Goal: Find specific page/section: Find specific page/section

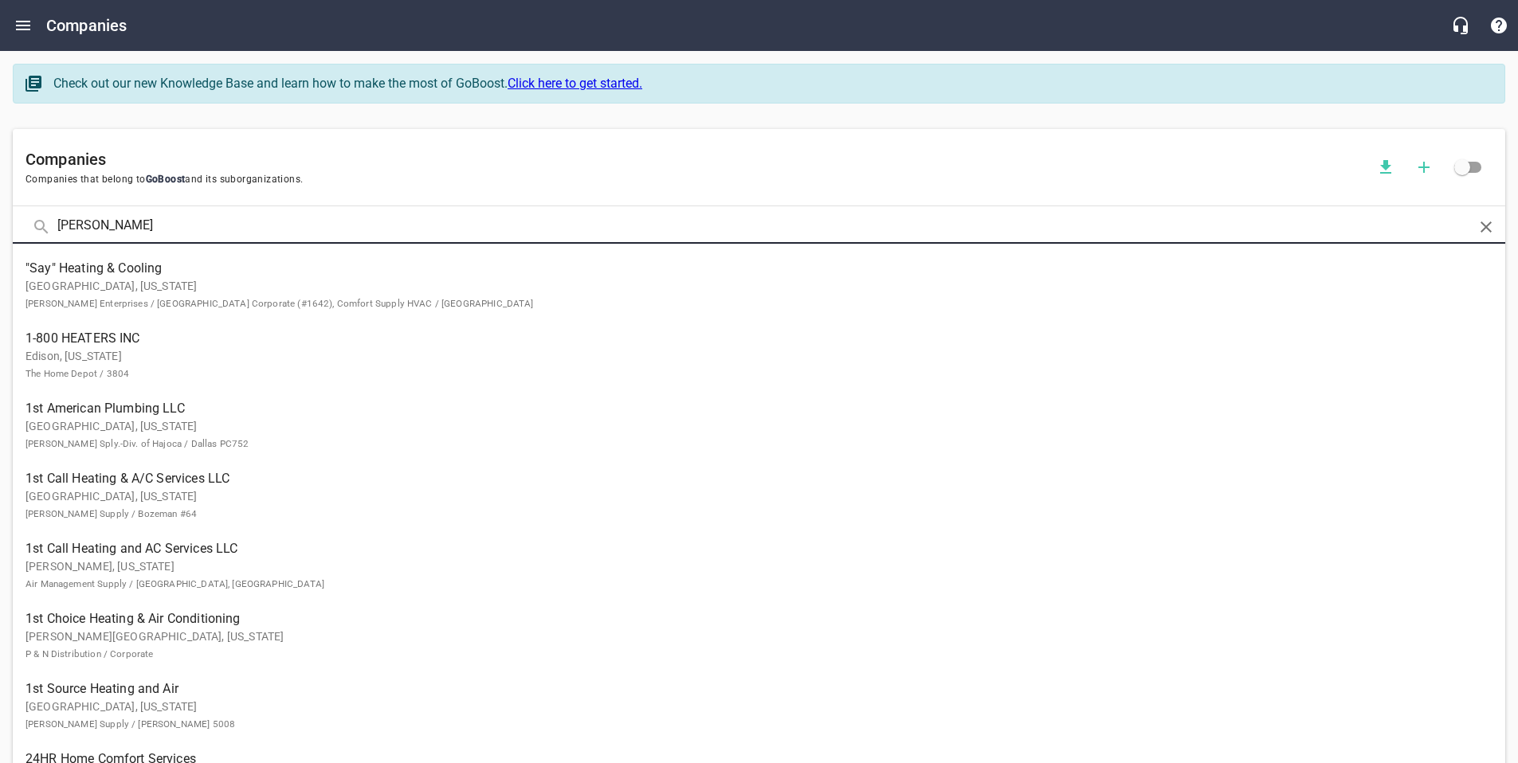
type input "[PERSON_NAME]"
click button at bounding box center [0, 0] width 0 height 0
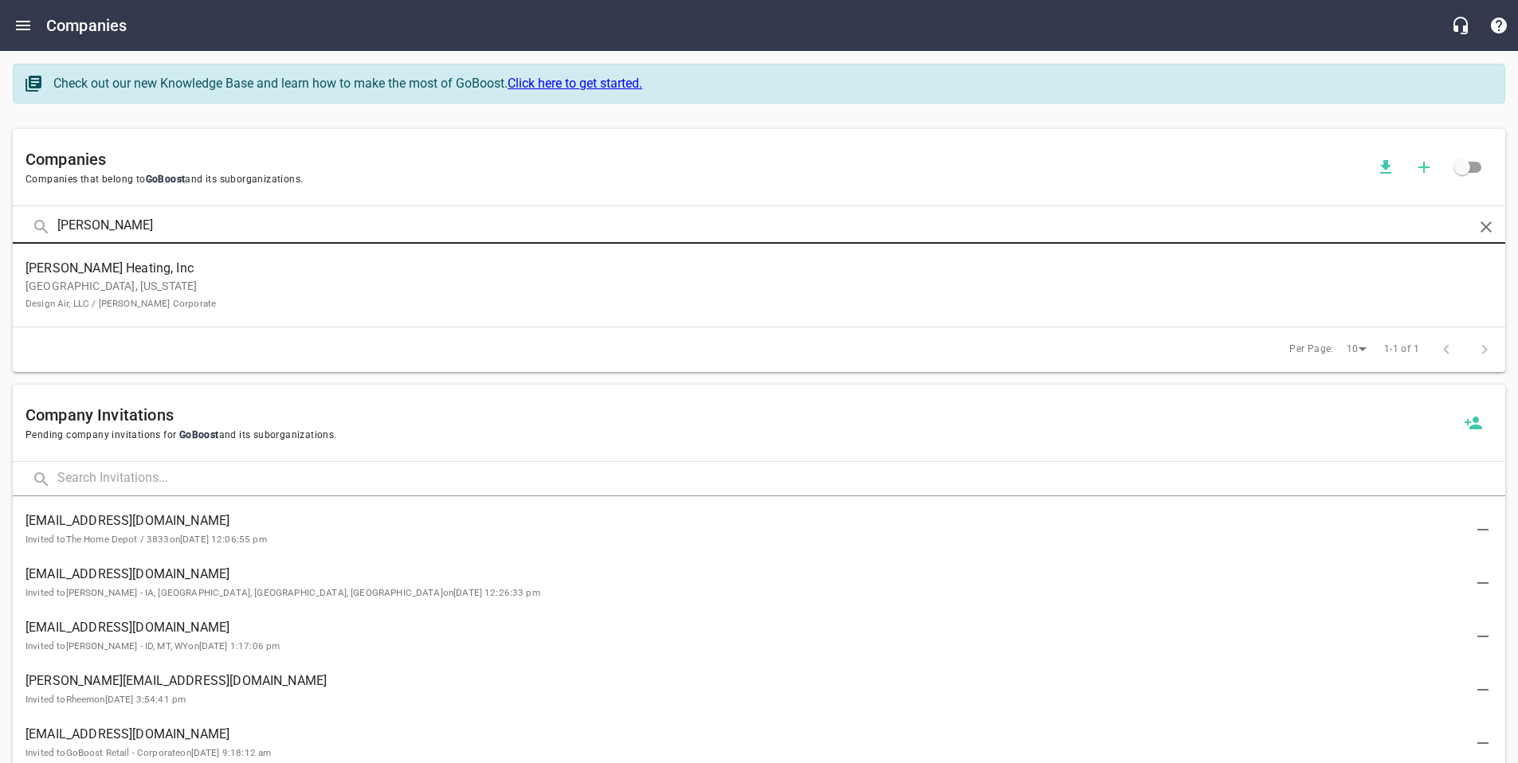
click at [299, 277] on span "[PERSON_NAME] Heating, Inc" at bounding box center [747, 268] width 1442 height 19
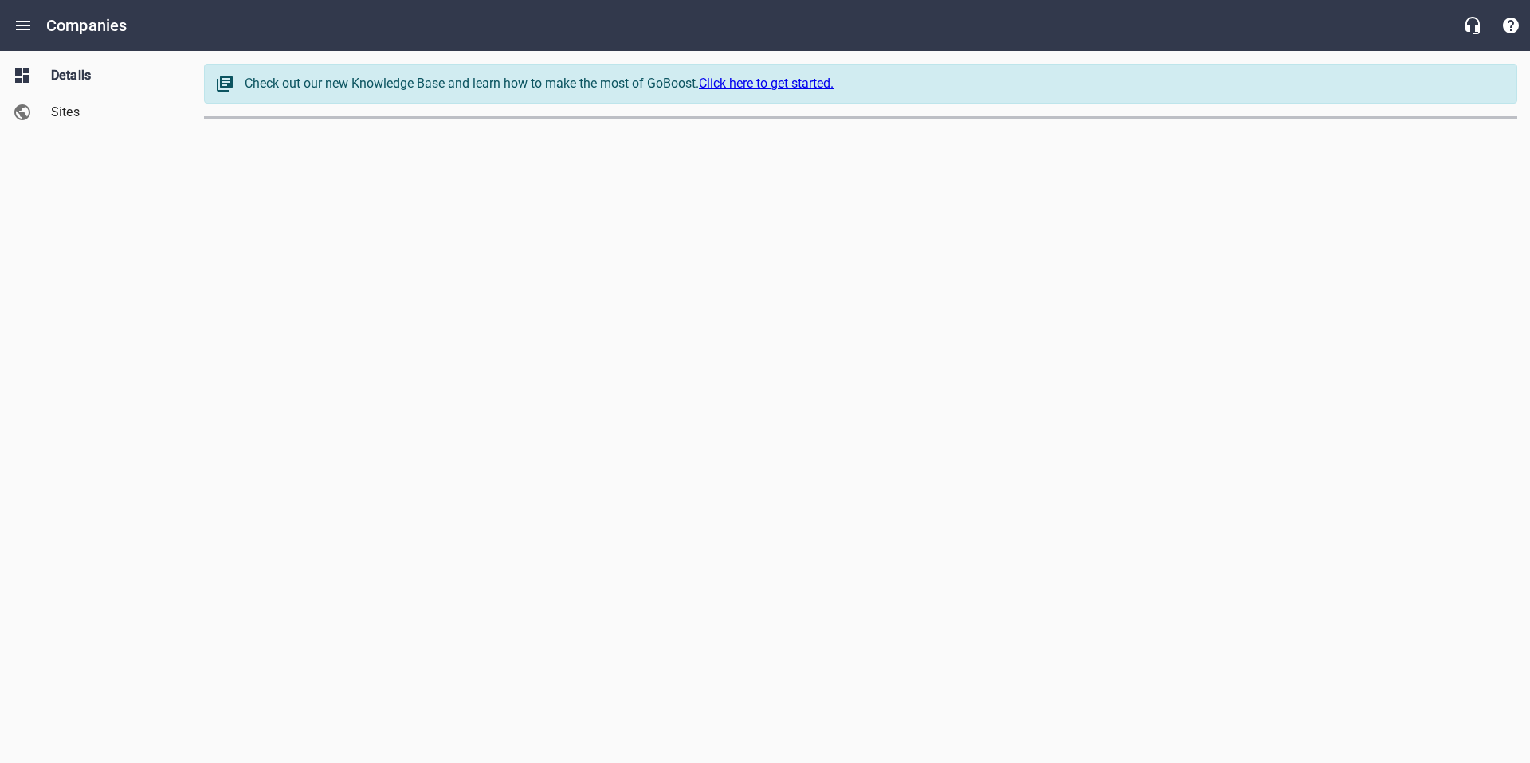
select select "[US_STATE]"
select select "62"
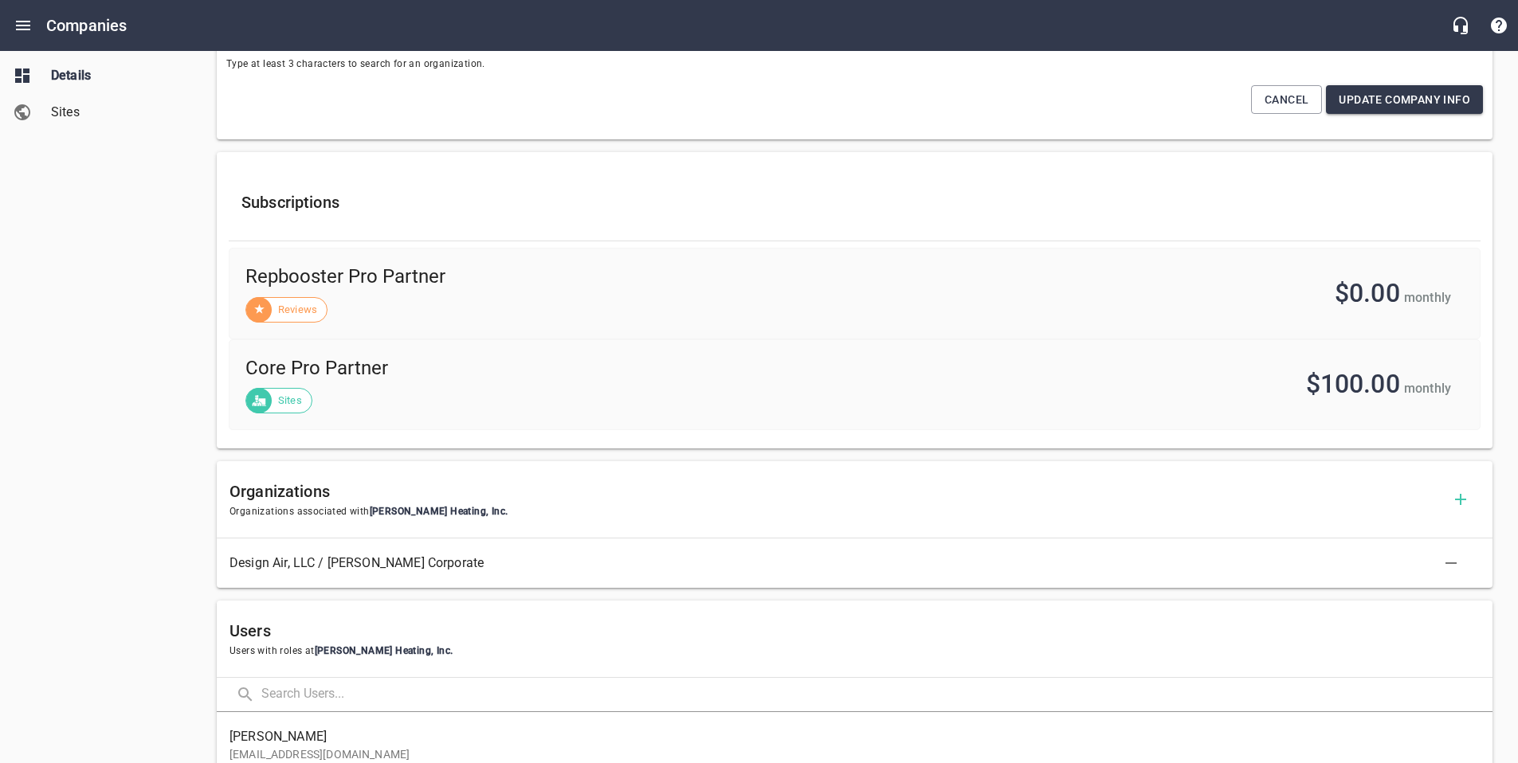
scroll to position [485, 0]
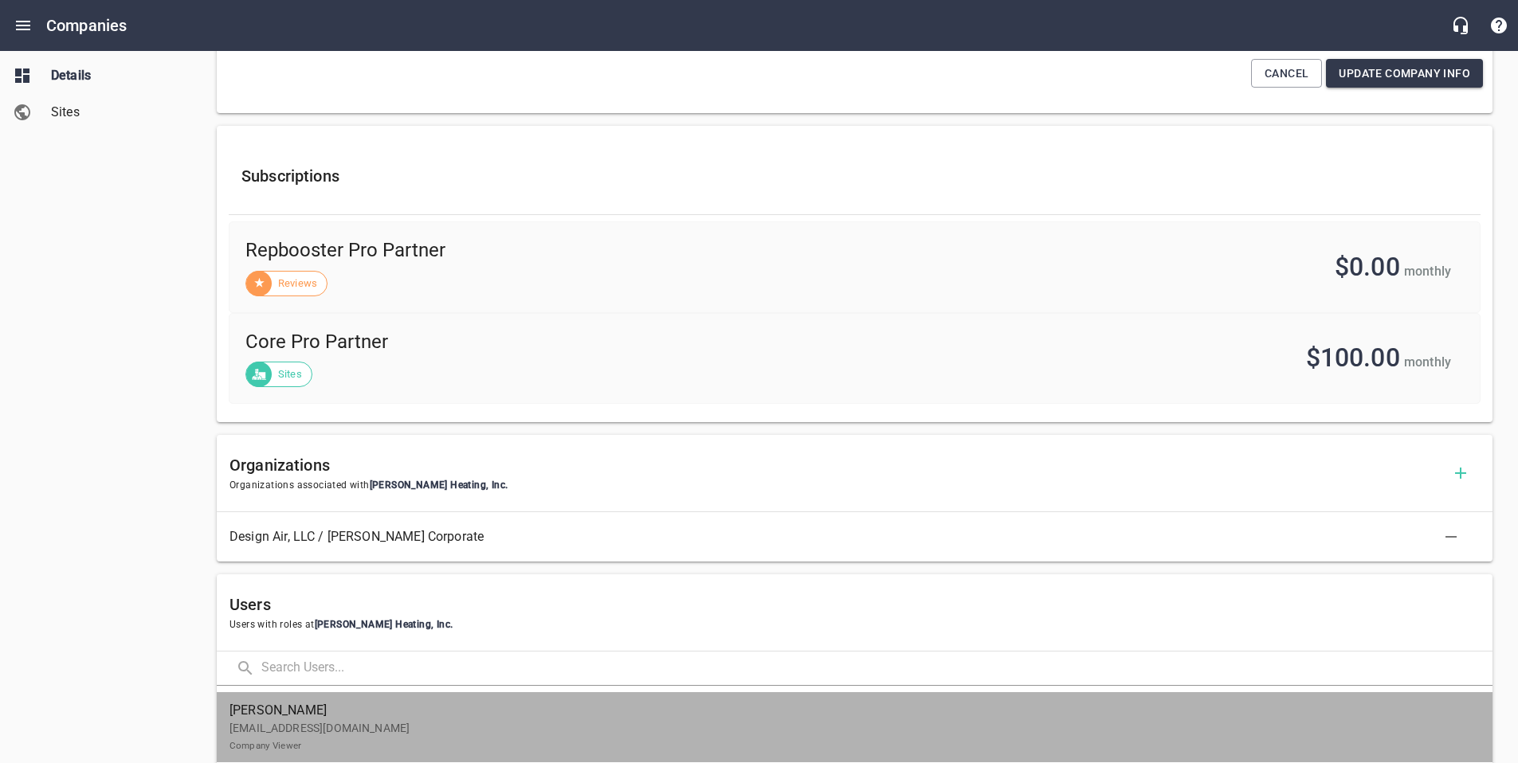
click at [515, 720] on p "[EMAIL_ADDRESS][DOMAIN_NAME] Company Viewer" at bounding box center [849, 736] width 1238 height 33
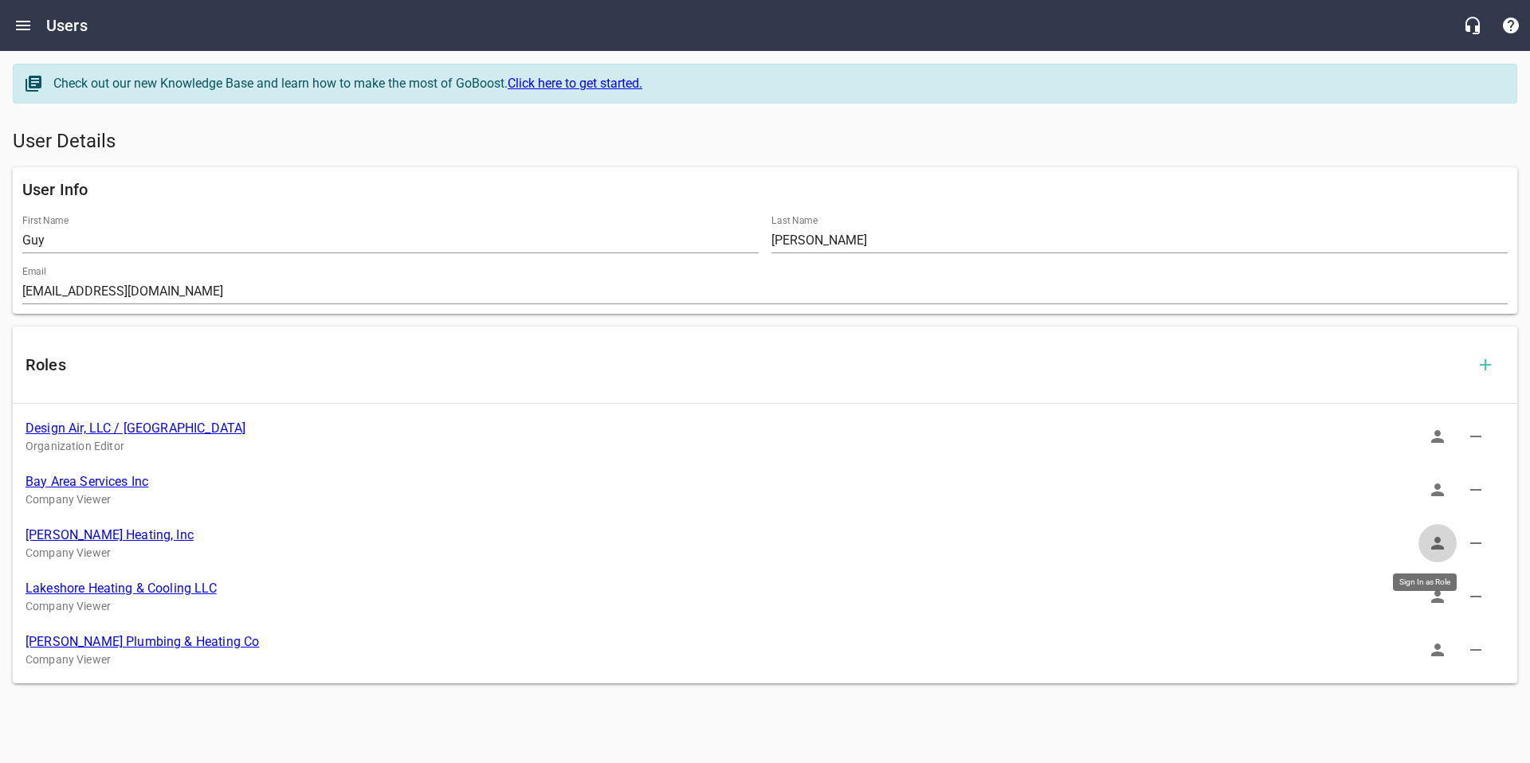
click at [1435, 549] on icon "button" at bounding box center [1437, 543] width 13 height 13
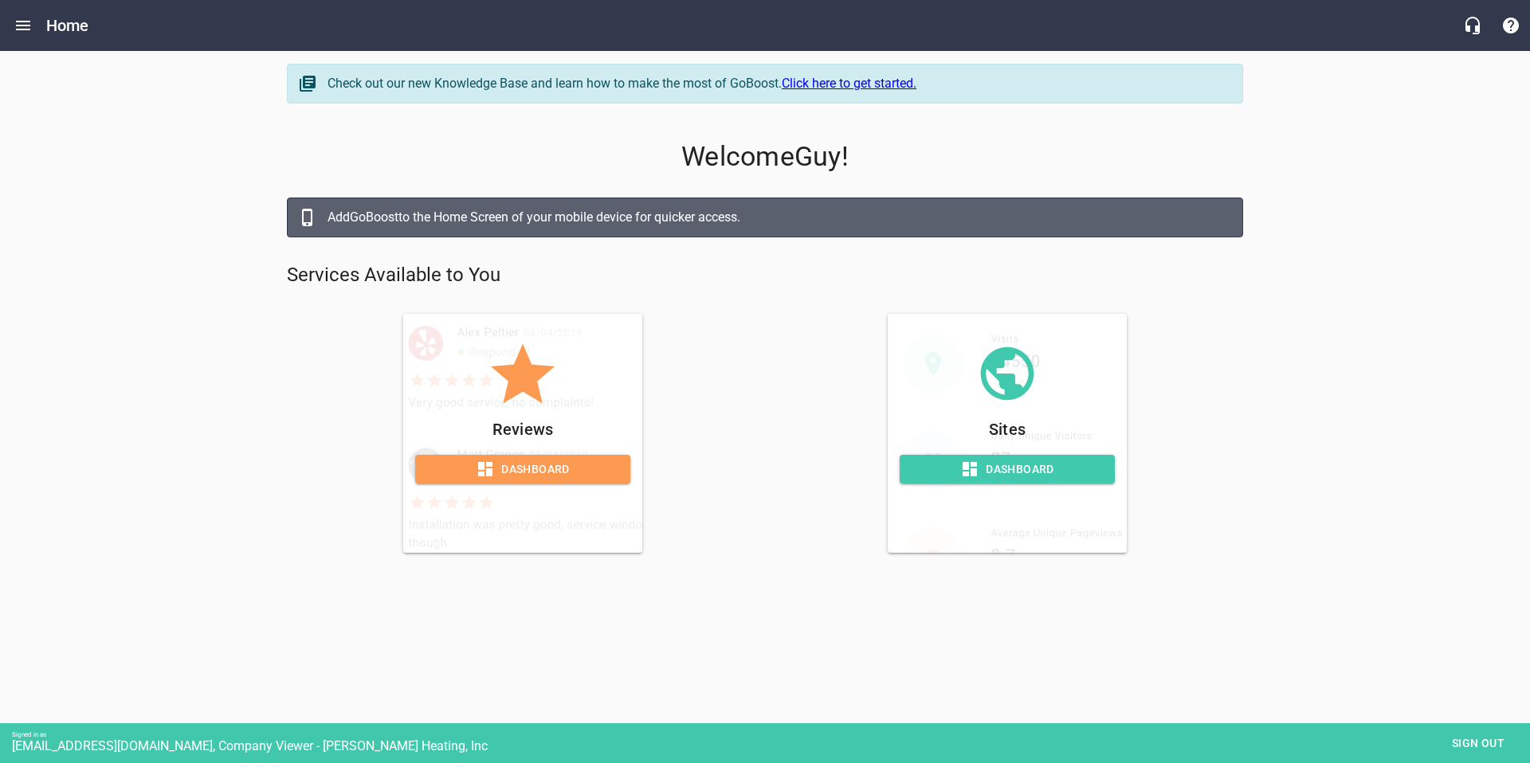
click at [1005, 471] on span "Dashboard" at bounding box center [1008, 470] width 190 height 20
